Goal: Communication & Community: Participate in discussion

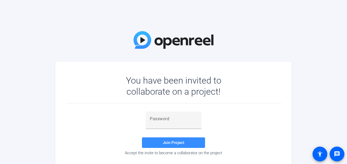
click at [327, 91] on div "You have been invited to collaborate on a project! Join Project Accept the invi…" at bounding box center [173, 82] width 347 height 164
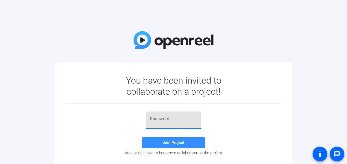
click at [172, 119] on input "text" at bounding box center [173, 118] width 47 height 6
paste input ",zM='r"
type input ",zM='r"
click at [176, 141] on span "Join Project" at bounding box center [174, 142] width 22 height 5
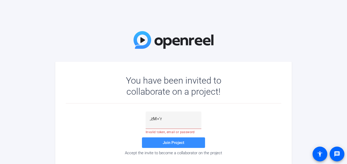
click at [332, 100] on div "You have been invited to collaborate on a project! ,zM='r Invalid token, email …" at bounding box center [173, 82] width 347 height 164
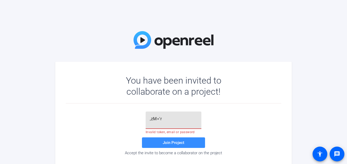
drag, startPoint x: 169, startPoint y: 117, endPoint x: 141, endPoint y: 120, distance: 27.8
click at [141, 120] on div ",zM='r Invalid token, email or password Join Project Accept the invite to becom…" at bounding box center [174, 133] width 216 height 44
paste input ",zM='r"
type input ",zM='r"
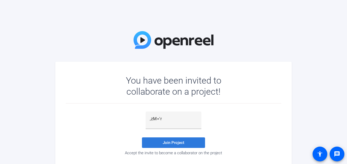
click at [178, 146] on span at bounding box center [173, 142] width 63 height 13
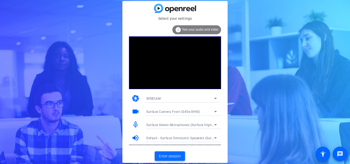
click at [163, 156] on span "Enter session" at bounding box center [170, 156] width 22 height 6
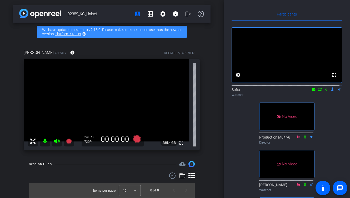
click at [324, 91] on icon at bounding box center [326, 90] width 4 height 4
click at [318, 91] on icon at bounding box center [320, 90] width 4 height 4
click at [246, 163] on div "No Video Sofia Watcher No Video Production Multivu Director No Video [PERSON_NA…" at bounding box center [286, 179] width 110 height 316
click at [8, 163] on div "92389_KC_Unicef account_box grid_on settings info logout We have updated the ap…" at bounding box center [112, 99] width 224 height 198
click at [7, 163] on div "92389_KC_Unicef account_box grid_on settings info logout We have updated the ap…" at bounding box center [112, 99] width 224 height 198
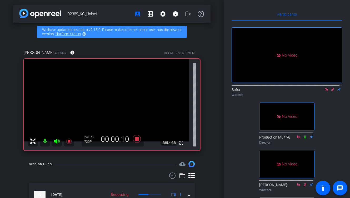
click at [19, 163] on div "Session Clips cloud_upload [DATE] Recording 1 Items per page: 10 1 – 1 of 1" at bounding box center [111, 193] width 197 height 64
click at [8, 163] on div "92389_KC_Unicef account_box grid_on settings info logout We have updated the ap…" at bounding box center [112, 99] width 224 height 198
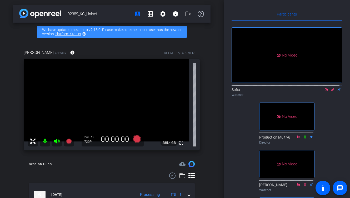
click at [18, 163] on div "Session Clips cloud_upload [DATE] Processing 1 Items per page: 10 1 – 1 of 1" at bounding box center [111, 193] width 197 height 64
click at [10, 163] on div "92389_KC_Unicef account_box grid_on settings info logout We have updated the ap…" at bounding box center [112, 99] width 224 height 198
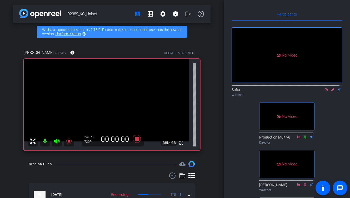
click at [4, 163] on div "92389_KC_Unicef account_box grid_on settings info logout We have updated the ap…" at bounding box center [112, 99] width 224 height 198
click at [335, 125] on div "No Video Sofia Watcher No Video Production Multivu Director No Video [PERSON_NA…" at bounding box center [286, 179] width 110 height 316
click at [335, 105] on div "No Video Sofia Watcher No Video Production Multivu Director No Video [PERSON_NA…" at bounding box center [286, 179] width 110 height 316
drag, startPoint x: 330, startPoint y: 94, endPoint x: 328, endPoint y: 113, distance: 19.0
click at [328, 113] on div "No Video Sofia Watcher No Video Production Multivu Director No Video [PERSON_NA…" at bounding box center [286, 179] width 110 height 316
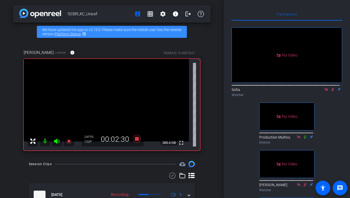
click at [338, 108] on div "No Video Sofia Watcher No Video Production Multivu Director No Video [PERSON_NA…" at bounding box center [286, 179] width 110 height 316
click at [331, 91] on icon at bounding box center [332, 89] width 3 height 3
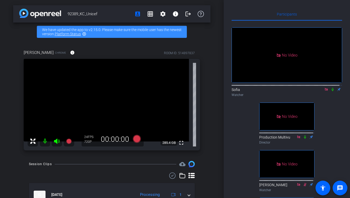
click at [335, 108] on div "No Video Sofia Watcher No Video Production Multivu Director No Video [PERSON_NA…" at bounding box center [286, 179] width 110 height 316
click at [331, 91] on icon at bounding box center [332, 90] width 4 height 4
click at [331, 91] on icon at bounding box center [332, 89] width 2 height 3
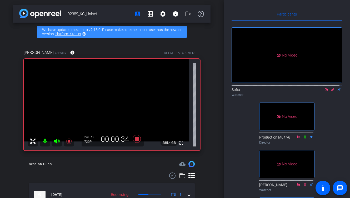
click at [324, 137] on div "No Video Sofia Watcher No Video Production Multivu Director No Video [PERSON_NA…" at bounding box center [286, 179] width 110 height 316
click at [338, 145] on div "No Video Sofia Watcher No Video Production Multivu Director No Video [PERSON_NA…" at bounding box center [286, 179] width 110 height 316
click at [338, 113] on div "No Video Sofia Watcher No Video Production Multivu Director No Video [PERSON_NA…" at bounding box center [286, 179] width 110 height 316
click at [330, 91] on icon at bounding box center [332, 90] width 4 height 4
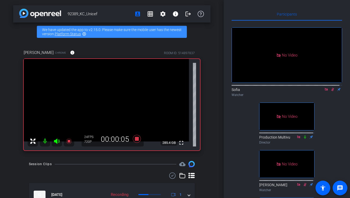
click at [251, 163] on div "No Video Sofia Watcher No Video Production Multivu Director No Video [PERSON_NA…" at bounding box center [286, 179] width 110 height 316
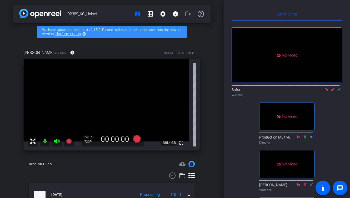
click at [341, 112] on div "Participants No Video Sofia Watcher No Video Production Multivu Director No Vid…" at bounding box center [287, 99] width 126 height 198
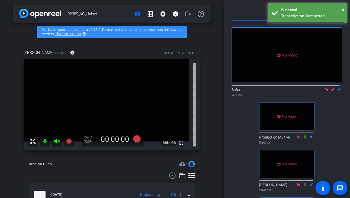
click at [331, 91] on icon at bounding box center [332, 89] width 3 height 3
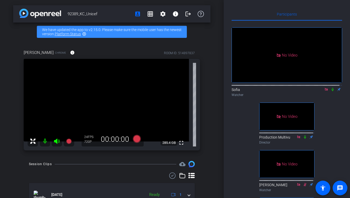
click at [330, 91] on icon at bounding box center [332, 90] width 4 height 4
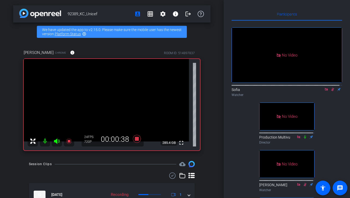
click at [330, 91] on icon at bounding box center [332, 90] width 4 height 4
drag, startPoint x: 330, startPoint y: 94, endPoint x: 331, endPoint y: 106, distance: 11.9
click at [331, 106] on div "No Video Sofia Watcher No Video Production Multivu Director No Video [PERSON_NA…" at bounding box center [286, 179] width 110 height 316
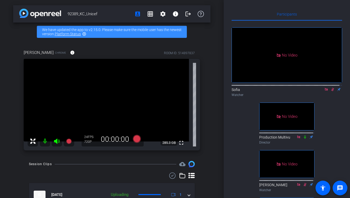
click at [237, 163] on div "No Video Sofia Watcher No Video Production Multivu Director No Video [PERSON_NA…" at bounding box center [286, 179] width 110 height 316
click at [334, 118] on div "No Video Sofia Watcher No Video Production Multivu Director No Video [PERSON_NA…" at bounding box center [286, 179] width 110 height 316
click at [337, 99] on div "Sofia Watcher" at bounding box center [286, 91] width 110 height 16
click at [330, 91] on icon at bounding box center [332, 90] width 4 height 4
click at [331, 91] on icon at bounding box center [332, 89] width 2 height 3
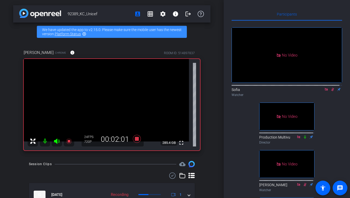
click at [331, 97] on div "Watcher" at bounding box center [286, 95] width 110 height 5
click at [331, 97] on div "Sofia Watcher" at bounding box center [286, 92] width 110 height 10
click at [331, 91] on icon at bounding box center [332, 89] width 3 height 3
click at [331, 91] on icon at bounding box center [332, 89] width 2 height 3
click at [330, 91] on icon at bounding box center [332, 90] width 4 height 4
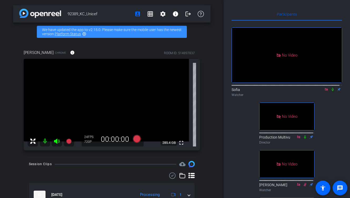
click at [330, 91] on icon at bounding box center [332, 90] width 4 height 4
click at [330, 133] on div "No Video Sofia Watcher No Video Production Multivu Director No Video [PERSON_NA…" at bounding box center [286, 179] width 110 height 316
click at [7, 163] on div "92389_KC_Unicef account_box grid_on settings info logout We have updated the ap…" at bounding box center [112, 99] width 224 height 198
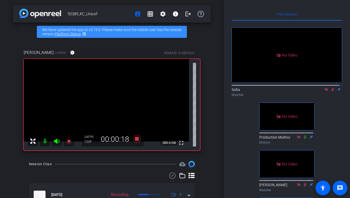
click at [9, 163] on div "92389_KC_Unicef account_box grid_on settings info logout We have updated the ap…" at bounding box center [112, 99] width 224 height 198
click at [10, 163] on div "92389_KC_Unicef account_box grid_on settings info logout We have updated the ap…" at bounding box center [112, 99] width 224 height 198
click at [12, 115] on div "92389_KC_Unicef account_box grid_on settings info logout We have updated the ap…" at bounding box center [112, 99] width 224 height 198
click at [5, 126] on div "92389_KC_Unicef account_box grid_on settings info logout We have updated the ap…" at bounding box center [112, 99] width 224 height 198
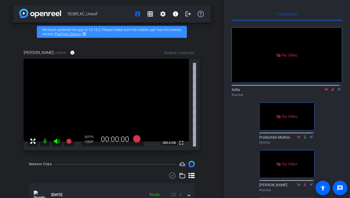
click at [9, 117] on div "92389_KC_Unicef account_box grid_on settings info logout We have updated the ap…" at bounding box center [112, 99] width 224 height 198
click at [330, 91] on icon at bounding box center [332, 90] width 4 height 4
click at [331, 92] on mat-icon at bounding box center [332, 89] width 6 height 5
click at [13, 122] on div "92389_KC_Unicef account_box grid_on settings info logout We have updated the ap…" at bounding box center [112, 99] width 224 height 198
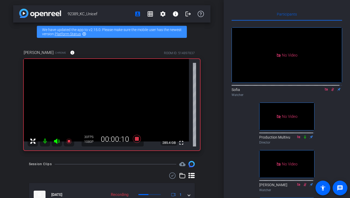
click at [9, 133] on div "92389_KC_Unicef account_box grid_on settings info logout We have updated the ap…" at bounding box center [112, 99] width 224 height 198
click at [14, 145] on div "[PERSON_NAME] Chrome info ROOM ID: 514897837 fullscreen 285.4 GB 30 FPS 1080P 0…" at bounding box center [111, 98] width 197 height 115
click at [14, 129] on div "[PERSON_NAME] Chrome info ROOM ID: 514897837 fullscreen 285.4 GB 30 FPS 1080P 0…" at bounding box center [111, 98] width 197 height 115
click at [12, 159] on div "92389_KC_Unicef account_box grid_on settings info logout We have updated the ap…" at bounding box center [112, 99] width 224 height 198
click at [330, 91] on icon at bounding box center [332, 90] width 4 height 4
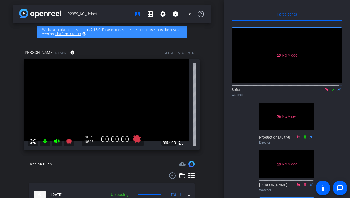
click at [330, 91] on icon at bounding box center [332, 90] width 4 height 4
click at [326, 117] on div "No Video Sofia Watcher No Video Production Multivu Director No Video [PERSON_NA…" at bounding box center [286, 179] width 110 height 316
click at [331, 91] on icon at bounding box center [332, 89] width 3 height 3
click at [331, 91] on icon at bounding box center [332, 89] width 2 height 3
click at [321, 118] on div "No Video Sofia Watcher No Video Production Multivu Director No Video [PERSON_NA…" at bounding box center [286, 179] width 110 height 316
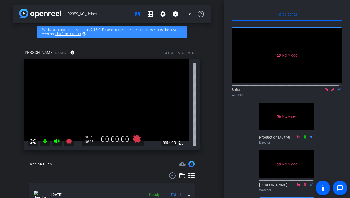
click at [11, 116] on div "92389_KC_Unicef account_box grid_on settings info logout We have updated the ap…" at bounding box center [112, 99] width 224 height 198
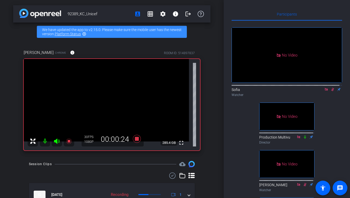
click at [3, 163] on div "92389_KC_Unicef account_box grid_on settings info logout We have updated the ap…" at bounding box center [112, 99] width 224 height 198
click at [321, 130] on div "No Video Sofia Watcher No Video Production Multivu Director No Video [PERSON_NA…" at bounding box center [286, 179] width 110 height 316
click at [11, 163] on div "92389_KC_Unicef account_box grid_on settings info logout We have updated the ap…" at bounding box center [112, 99] width 224 height 198
click at [244, 163] on div "No Video Sofia Watcher No Video Production Multivu Director No Video [PERSON_NA…" at bounding box center [286, 179] width 110 height 316
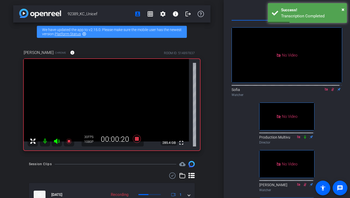
click at [250, 161] on div "No Video Sofia Watcher No Video Production Multivu Director No Video [PERSON_NA…" at bounding box center [286, 179] width 110 height 316
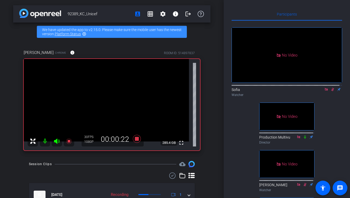
click at [331, 91] on icon at bounding box center [332, 90] width 4 height 4
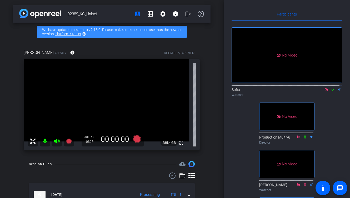
click at [331, 91] on icon at bounding box center [332, 90] width 4 height 4
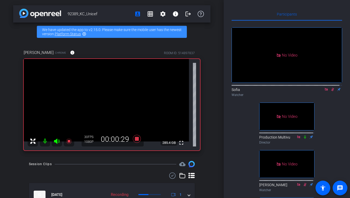
click at [5, 102] on div "92389_KC_Unicef account_box grid_on settings info logout We have updated the ap…" at bounding box center [112, 99] width 224 height 198
click at [10, 109] on div "92389_KC_Unicef account_box grid_on settings info logout We have updated the ap…" at bounding box center [112, 99] width 224 height 198
click at [331, 91] on icon at bounding box center [332, 89] width 3 height 3
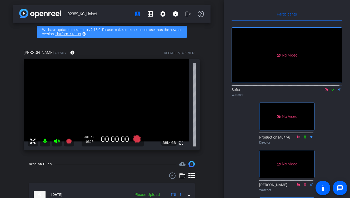
click at [331, 91] on icon at bounding box center [332, 89] width 2 height 3
click at [330, 91] on icon at bounding box center [332, 90] width 4 height 4
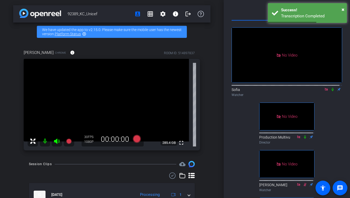
click at [330, 91] on icon at bounding box center [332, 90] width 4 height 4
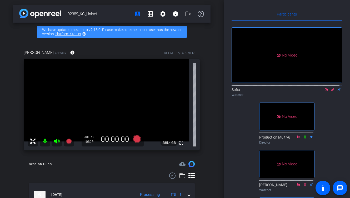
click at [229, 163] on div "Participants No Video Sofia Watcher No Video Production Multivu Director No Vid…" at bounding box center [287, 99] width 126 height 198
click at [330, 91] on icon at bounding box center [332, 90] width 4 height 4
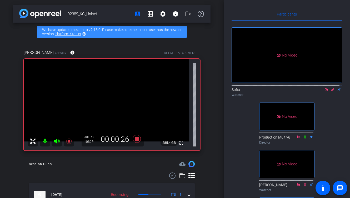
click at [239, 163] on div "No Video Sofia Watcher No Video Production Multivu Director No Video [PERSON_NA…" at bounding box center [286, 179] width 110 height 316
click at [232, 163] on div "No Video Sofia Watcher No Video Production Multivu Director No Video [PERSON_NA…" at bounding box center [286, 179] width 110 height 316
drag, startPoint x: 13, startPoint y: 171, endPoint x: 34, endPoint y: 166, distance: 21.6
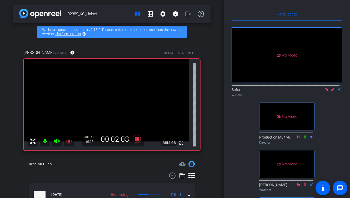
click at [330, 91] on icon at bounding box center [332, 90] width 4 height 4
click at [8, 163] on div "92389_KC_Unicef account_box grid_on settings info logout We have updated the ap…" at bounding box center [112, 99] width 224 height 198
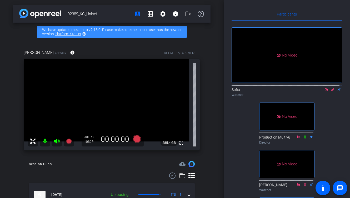
click at [330, 91] on icon at bounding box center [332, 90] width 4 height 4
click at [331, 91] on icon at bounding box center [332, 90] width 4 height 4
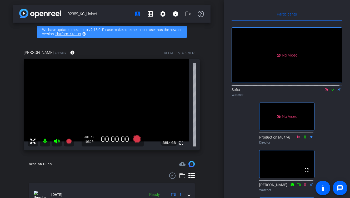
click at [331, 91] on icon at bounding box center [332, 90] width 4 height 4
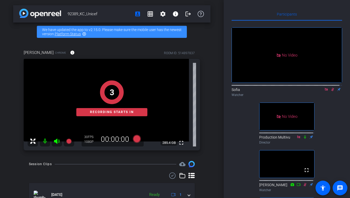
click at [342, 115] on div "Participants No Video Sofia Watcher No Video Production Multivu Director fullsc…" at bounding box center [287, 99] width 126 height 198
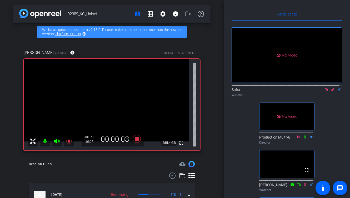
click at [333, 123] on div "No Video Sofia Watcher No Video Production Multivu Director fullscreen [PERSON_…" at bounding box center [286, 179] width 110 height 316
click at [335, 118] on div "No Video Sofia Watcher No Video Production Multivu Director fullscreen [PERSON_…" at bounding box center [286, 179] width 110 height 316
click at [340, 123] on div "Participants No Video Sofia Watcher No Video Production Multivu Director fullsc…" at bounding box center [287, 99] width 126 height 198
click at [342, 117] on div "Participants No Video Sofia Watcher No Video Production Multivu Director fullsc…" at bounding box center [287, 99] width 126 height 198
click at [337, 114] on div "No Video Sofia Watcher No Video Production Multivu Director fullscreen [PERSON_…" at bounding box center [286, 179] width 110 height 316
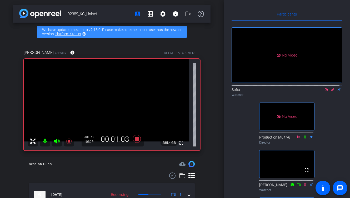
click at [330, 91] on icon at bounding box center [332, 90] width 4 height 4
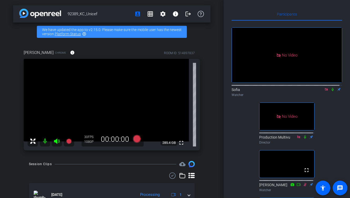
click at [330, 91] on icon at bounding box center [332, 90] width 4 height 4
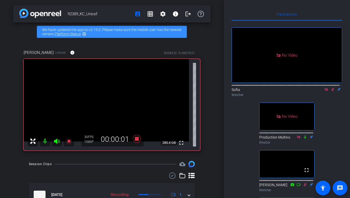
click at [4, 136] on div "92389_KC_Unicef account_box grid_on settings info logout We have updated the ap…" at bounding box center [112, 99] width 224 height 198
click at [331, 91] on icon at bounding box center [332, 90] width 4 height 4
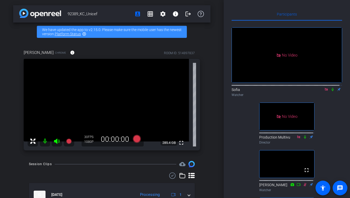
click at [323, 129] on div "No Video Sofia Watcher No Video Production Multivu Director fullscreen [PERSON_…" at bounding box center [286, 179] width 110 height 316
click at [331, 91] on icon at bounding box center [332, 89] width 2 height 3
click at [343, 129] on div "Participants No Video Sofia Watcher No Video Production Multivu Director fullsc…" at bounding box center [287, 99] width 126 height 198
click at [330, 91] on icon at bounding box center [332, 90] width 4 height 4
click at [4, 163] on div "92389_KC_Unicef account_box grid_on settings info logout We have updated the ap…" at bounding box center [112, 99] width 224 height 198
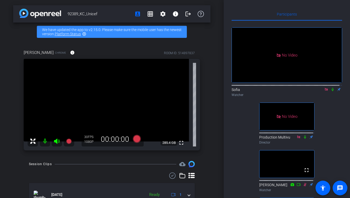
click at [329, 92] on mat-icon at bounding box center [332, 89] width 6 height 5
click at [9, 141] on div "92389_KC_Unicef account_box grid_on settings info logout We have updated the ap…" at bounding box center [112, 99] width 224 height 198
click at [331, 91] on icon at bounding box center [332, 89] width 3 height 3
click at [338, 163] on mat-icon "message" at bounding box center [340, 188] width 6 height 6
click at [12, 163] on div "92389_KC_Unicef account_box grid_on settings info logout We have updated the ap…" at bounding box center [112, 99] width 224 height 198
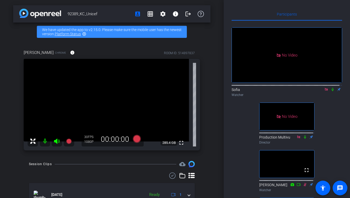
click at [4, 163] on div "92389_KC_Unicef account_box grid_on settings info logout We have updated the ap…" at bounding box center [112, 99] width 224 height 198
click at [339, 121] on div "No Video Sofia Watcher No Video Production Multivu Director fullscreen [PERSON_…" at bounding box center [286, 179] width 110 height 316
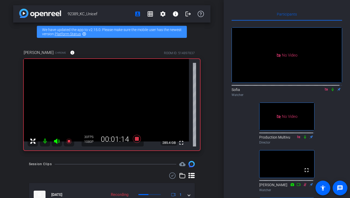
click at [330, 91] on icon at bounding box center [332, 90] width 4 height 4
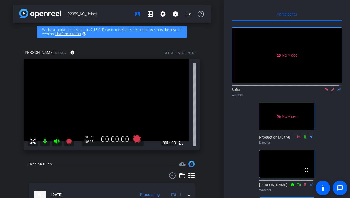
click at [11, 155] on div "92389_KC_Unicef account_box grid_on settings info logout We have updated the ap…" at bounding box center [112, 99] width 224 height 198
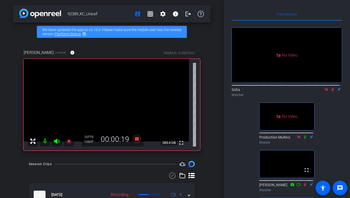
click at [330, 91] on icon at bounding box center [332, 90] width 4 height 4
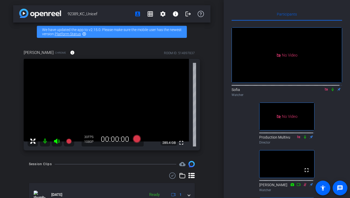
click at [329, 163] on div "No Video Sofia Watcher No Video Production Multivu Director fullscreen [PERSON_…" at bounding box center [286, 179] width 110 height 316
click at [328, 115] on div "No Video Sofia Watcher No Video Production Multivu Director fullscreen [PERSON_…" at bounding box center [286, 179] width 110 height 316
click at [337, 132] on div "No Video Sofia Watcher No Video Production Multivu Director fullscreen [PERSON_…" at bounding box center [286, 179] width 110 height 316
click at [333, 125] on div "No Video Sofia Watcher No Video Production Multivu Director fullscreen [PERSON_…" at bounding box center [286, 179] width 110 height 316
